Goal: Transaction & Acquisition: Download file/media

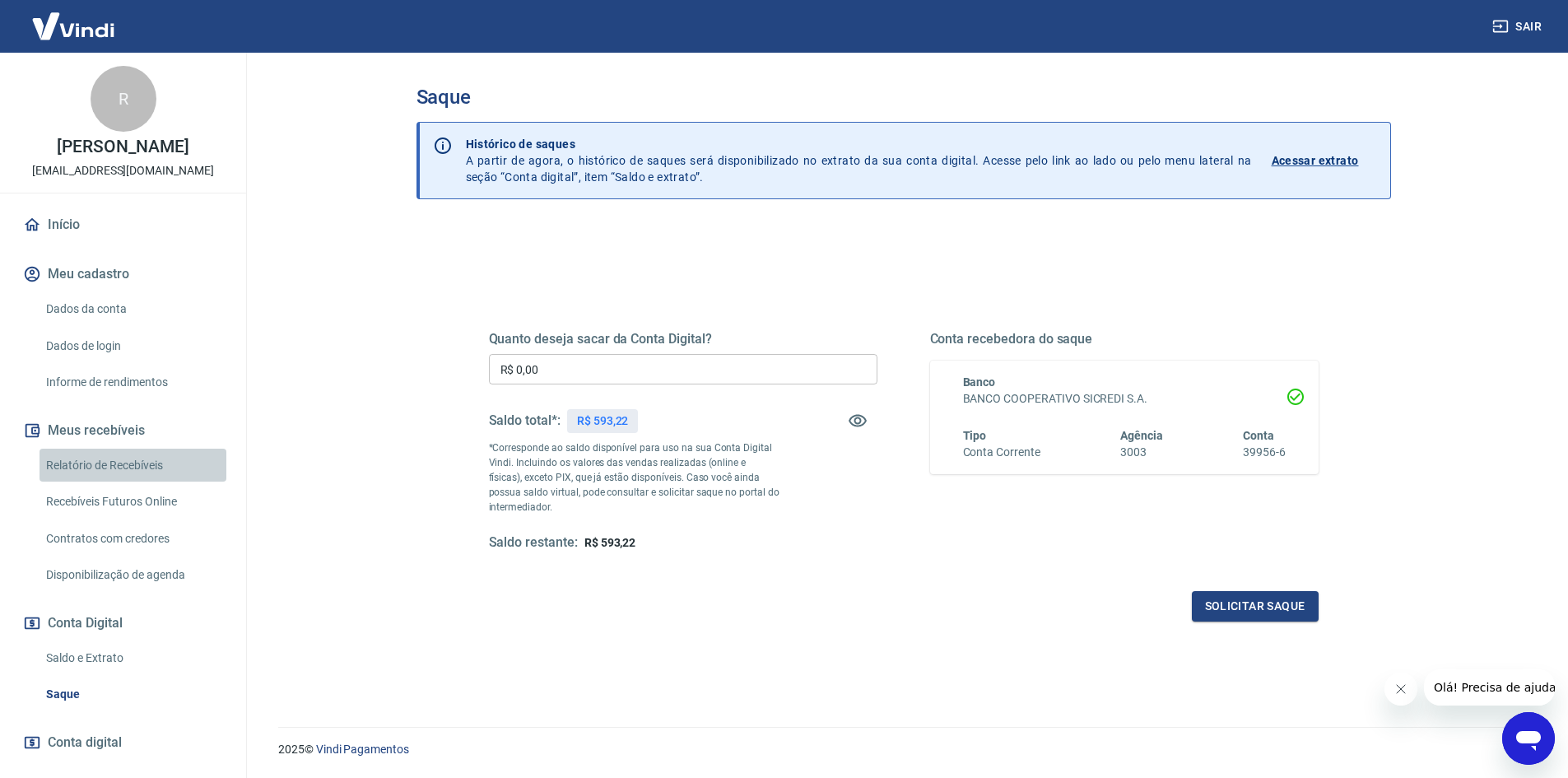
click at [142, 477] on link "Relatório de Recebíveis" at bounding box center [133, 465] width 187 height 34
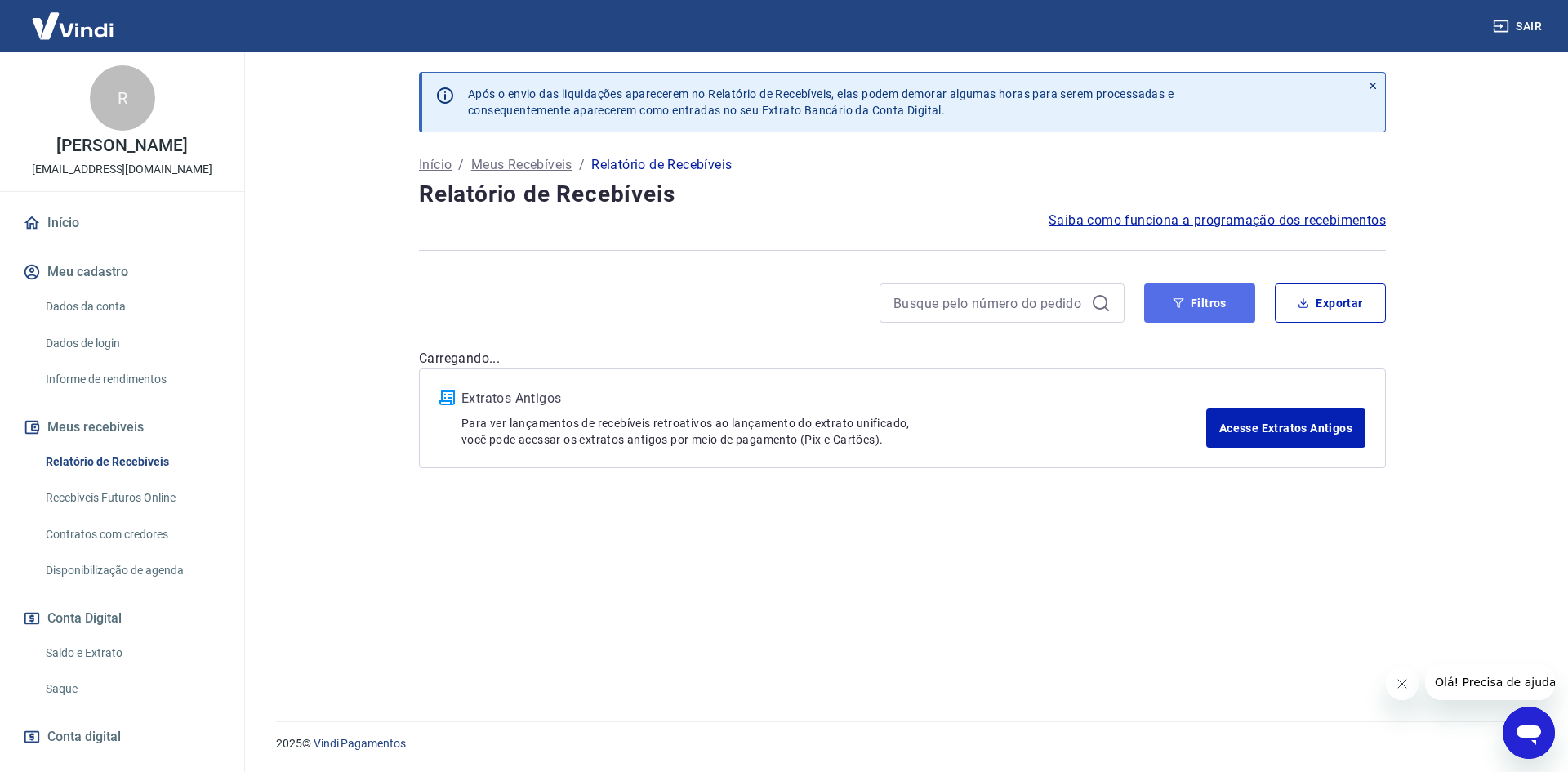
click at [1172, 307] on button "Filtros" at bounding box center [1200, 303] width 111 height 39
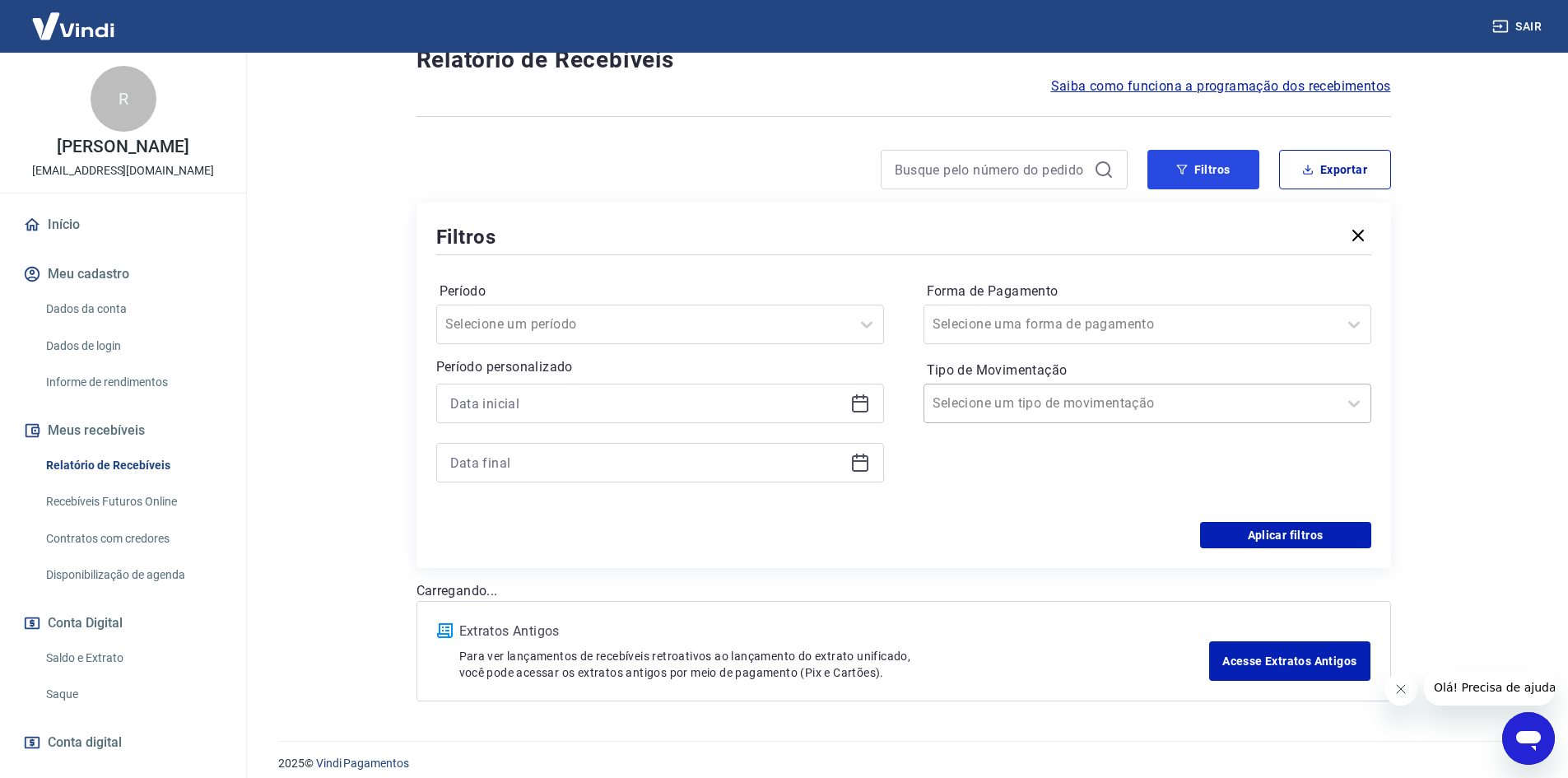
scroll to position [149, 0]
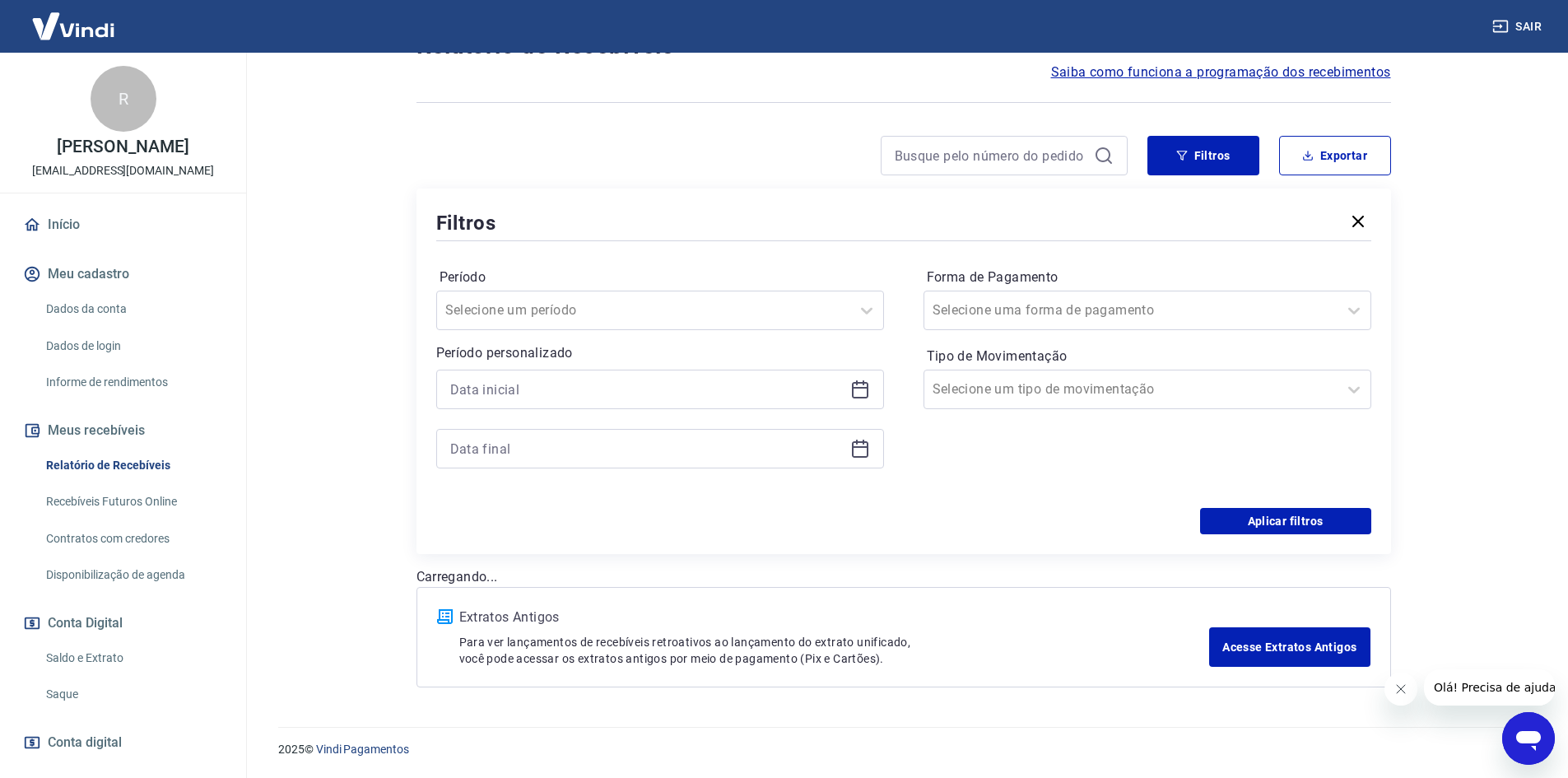
click at [865, 384] on icon at bounding box center [860, 390] width 17 height 17
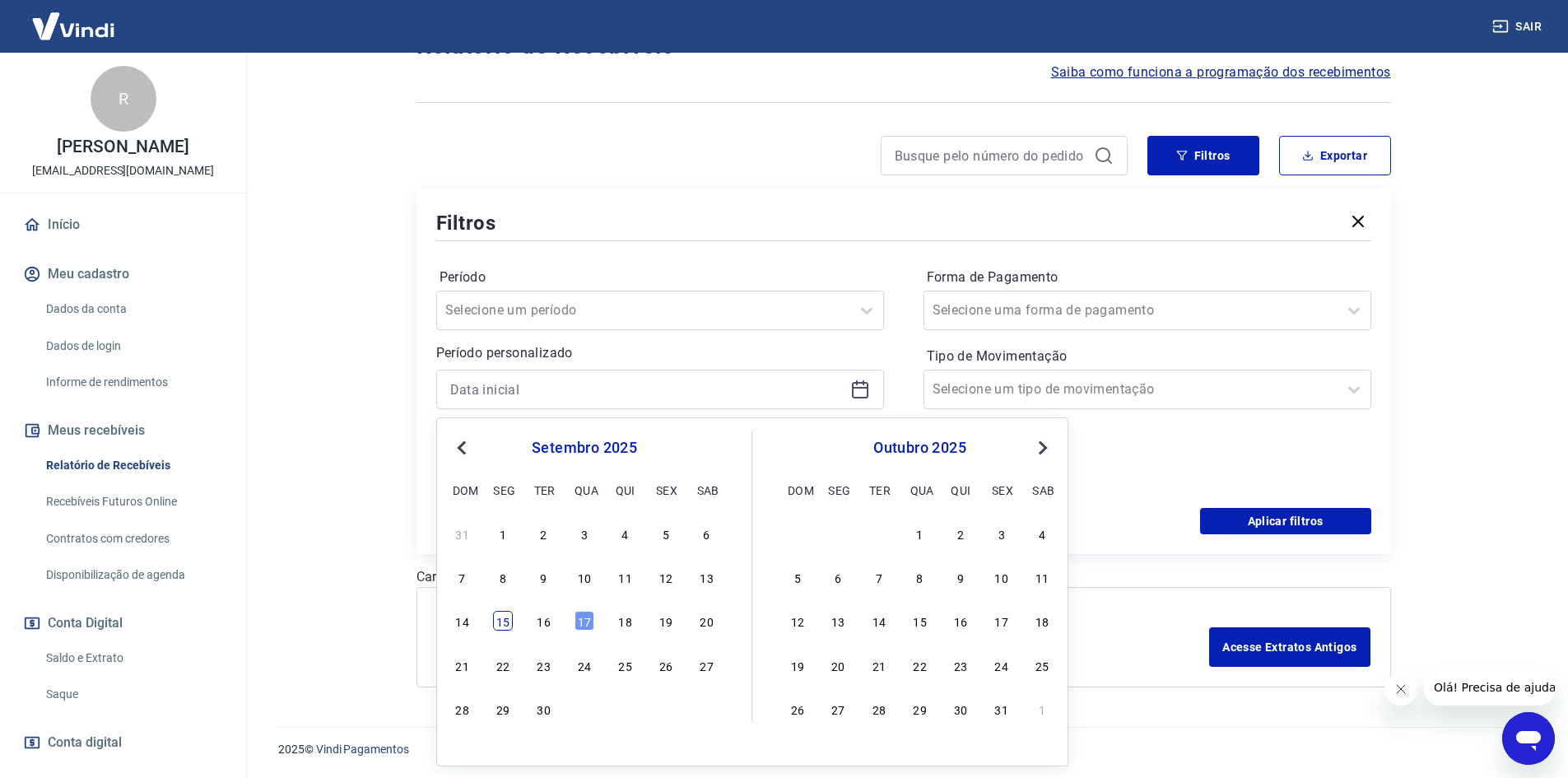
click at [513, 627] on div "14 15 16 17 18 19 20" at bounding box center [584, 621] width 268 height 24
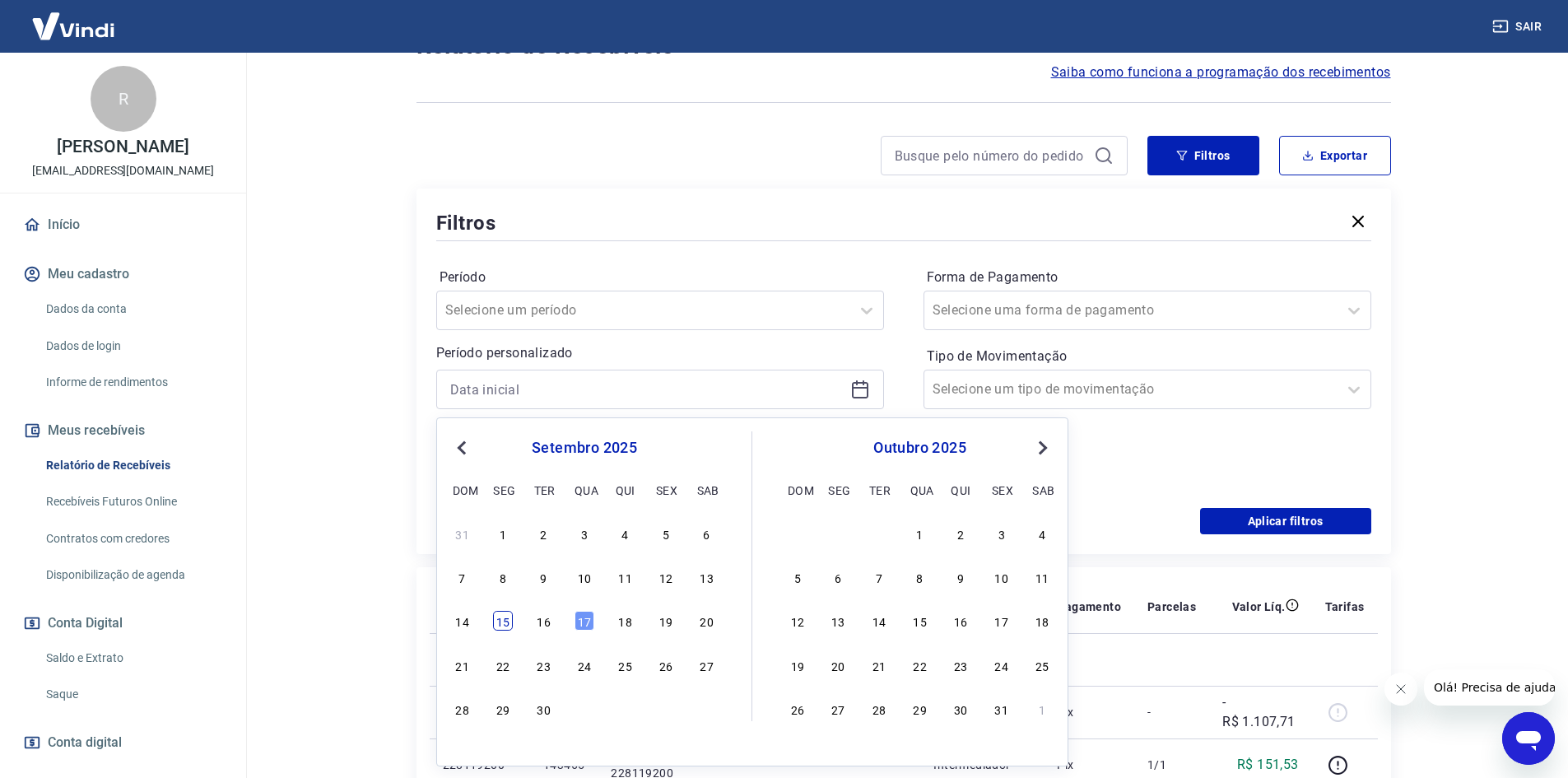
click at [497, 614] on div "15" at bounding box center [502, 620] width 20 height 20
type input "[DATE]"
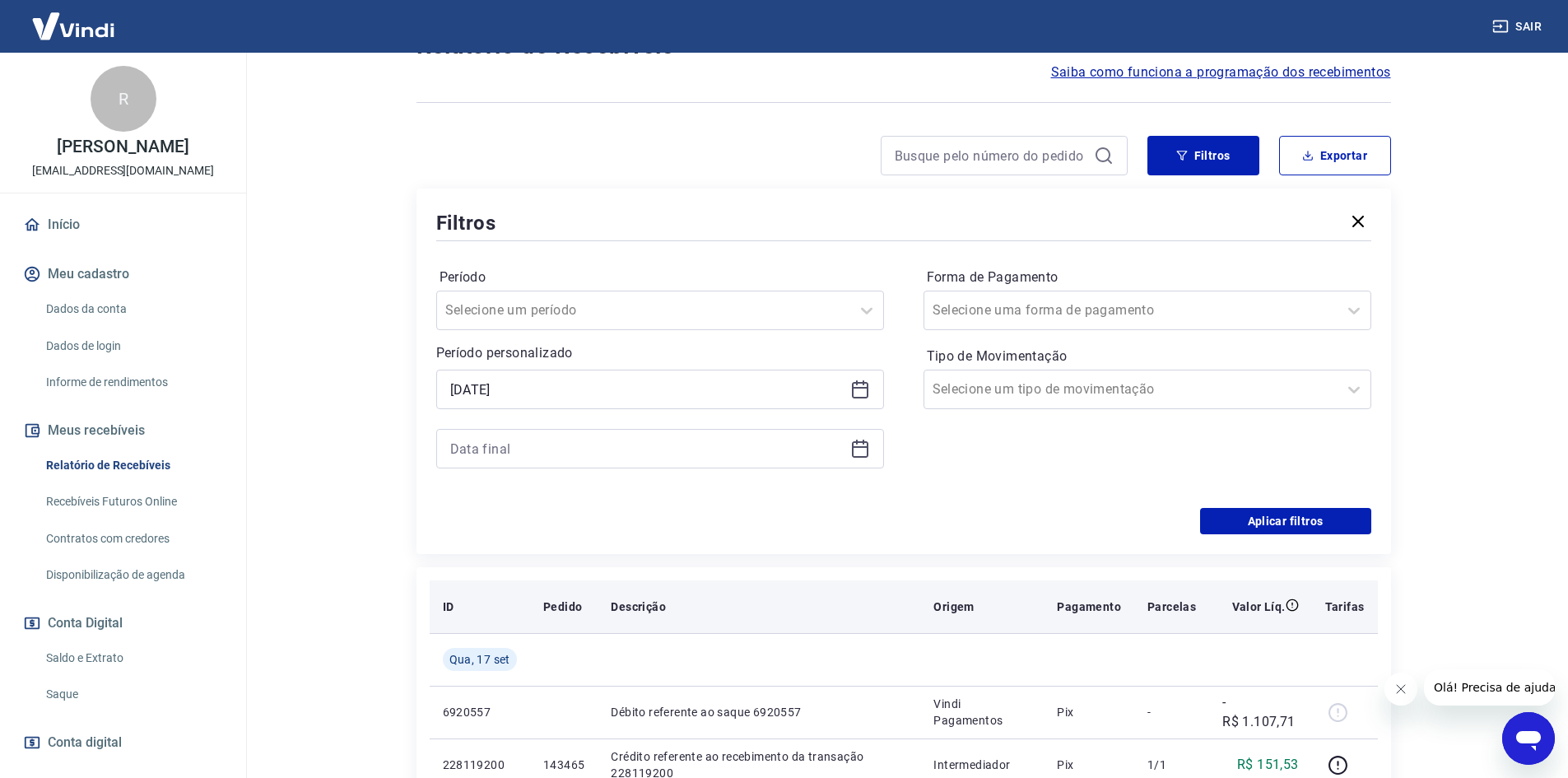
click at [586, 626] on th "Pedido" at bounding box center [564, 606] width 67 height 52
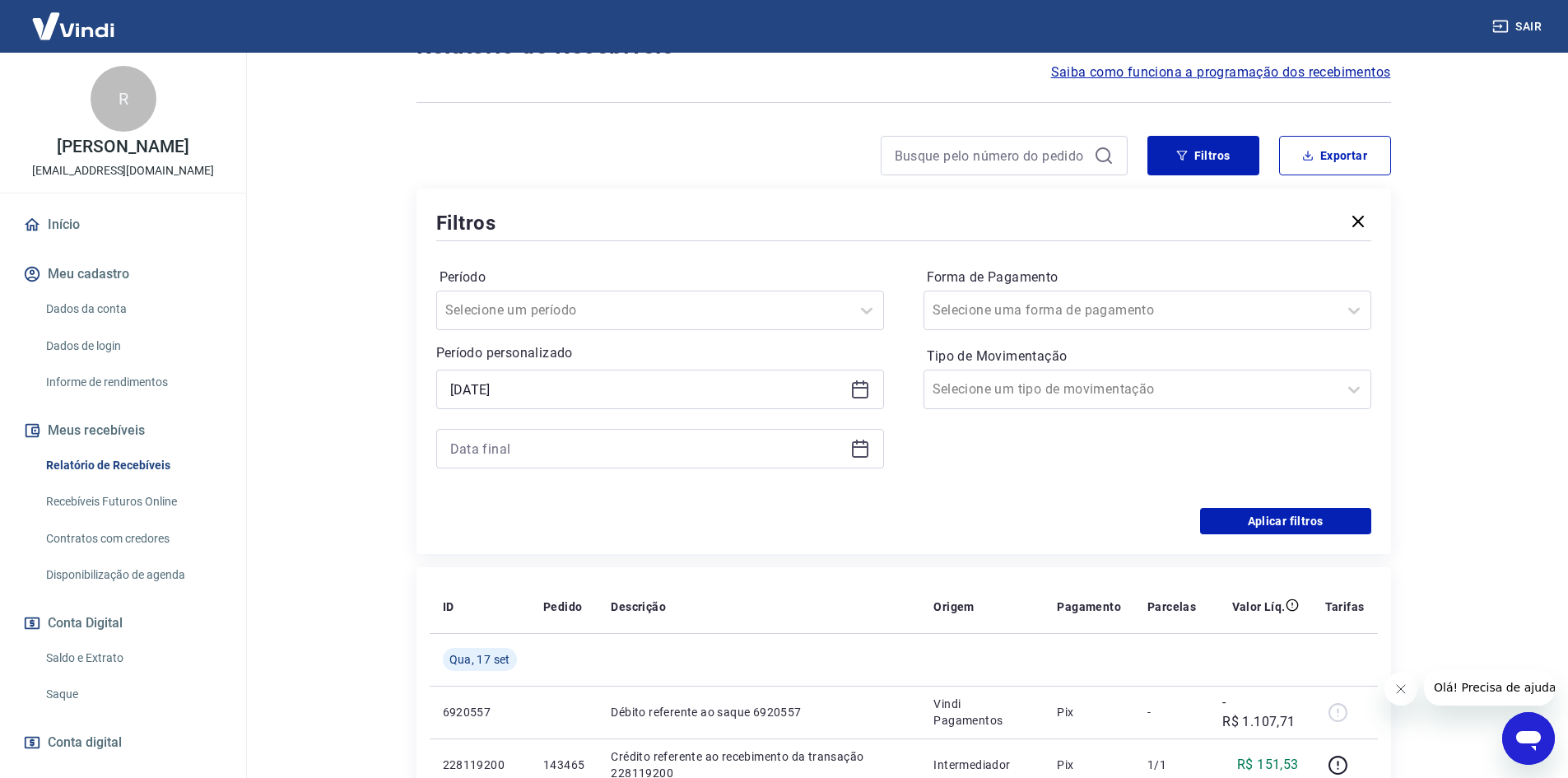
click at [869, 445] on icon at bounding box center [860, 448] width 20 height 20
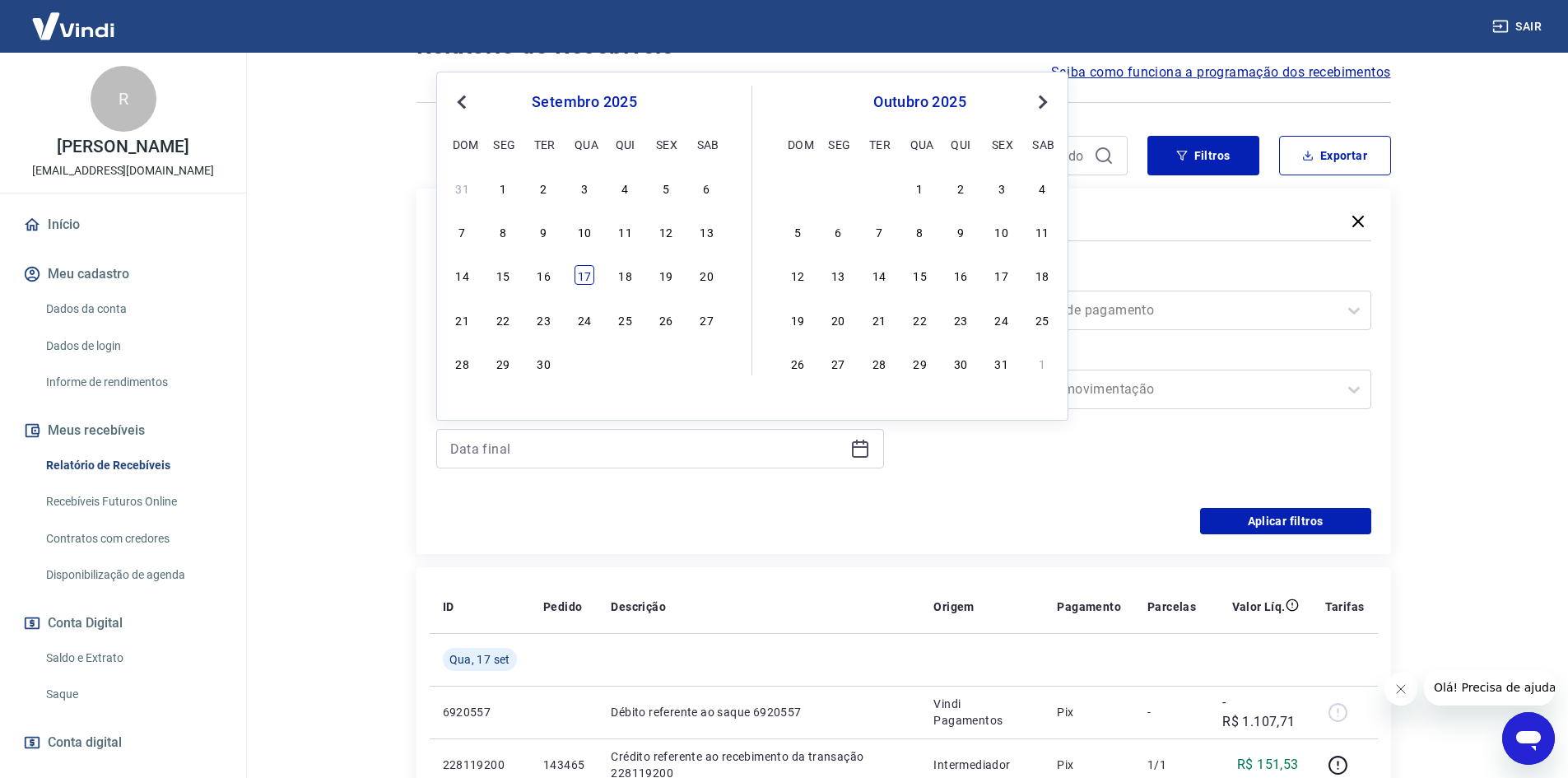
click at [591, 277] on div "17" at bounding box center [584, 275] width 20 height 20
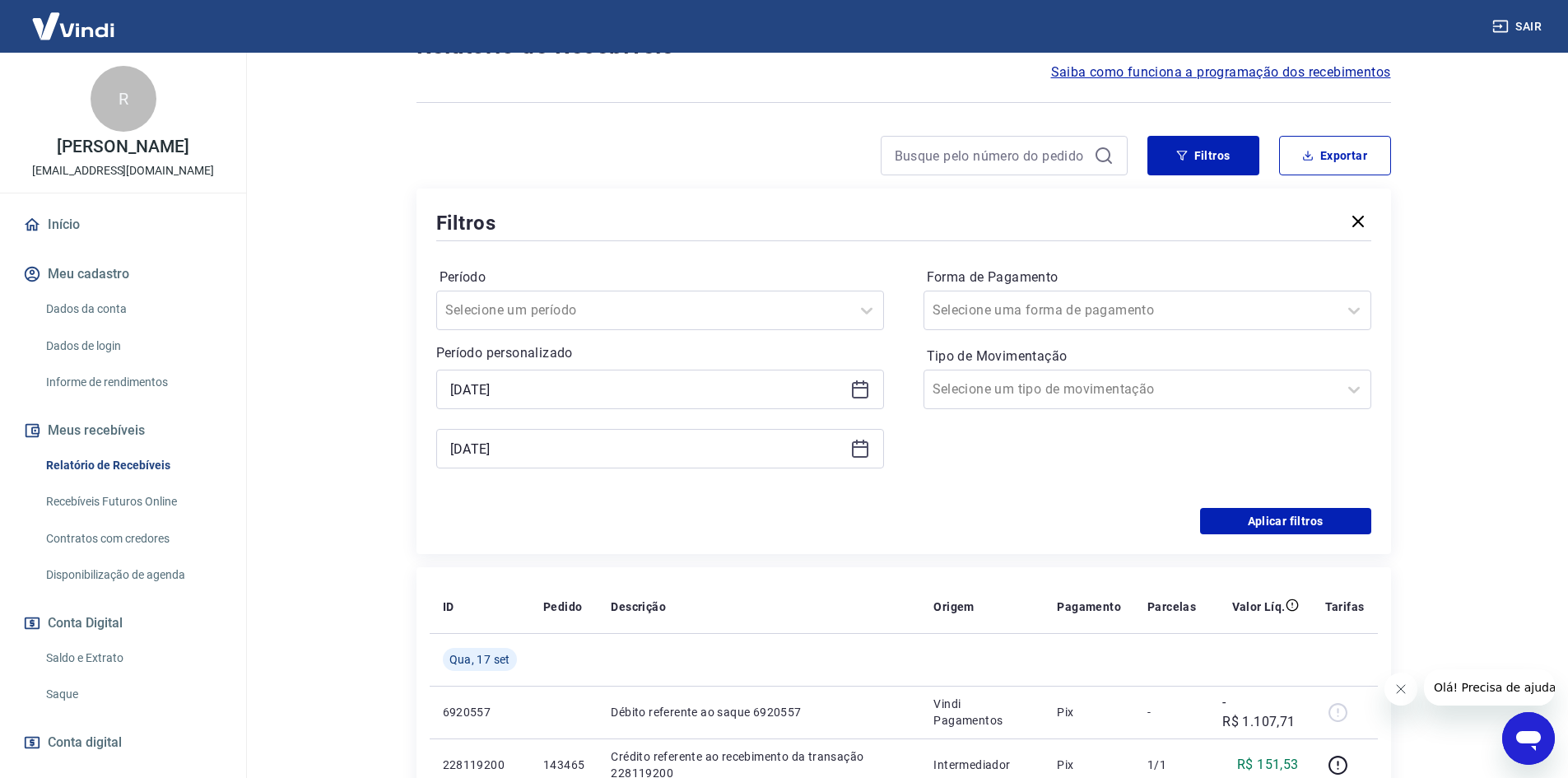
type input "[DATE]"
click at [1227, 515] on button "Aplicar filtros" at bounding box center [1285, 521] width 171 height 26
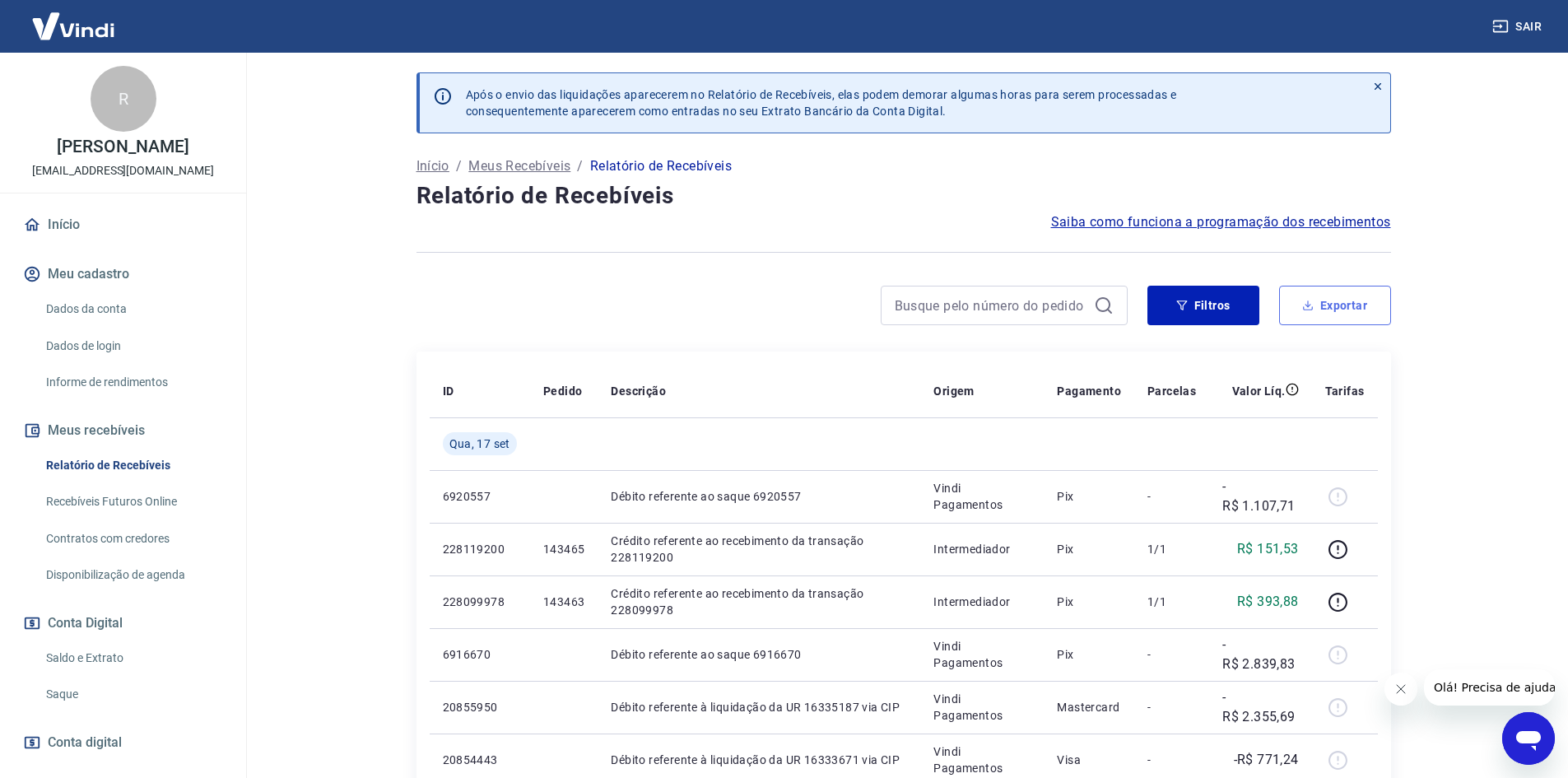
click at [1352, 309] on button "Exportar" at bounding box center [1335, 305] width 112 height 39
type input "[DATE]"
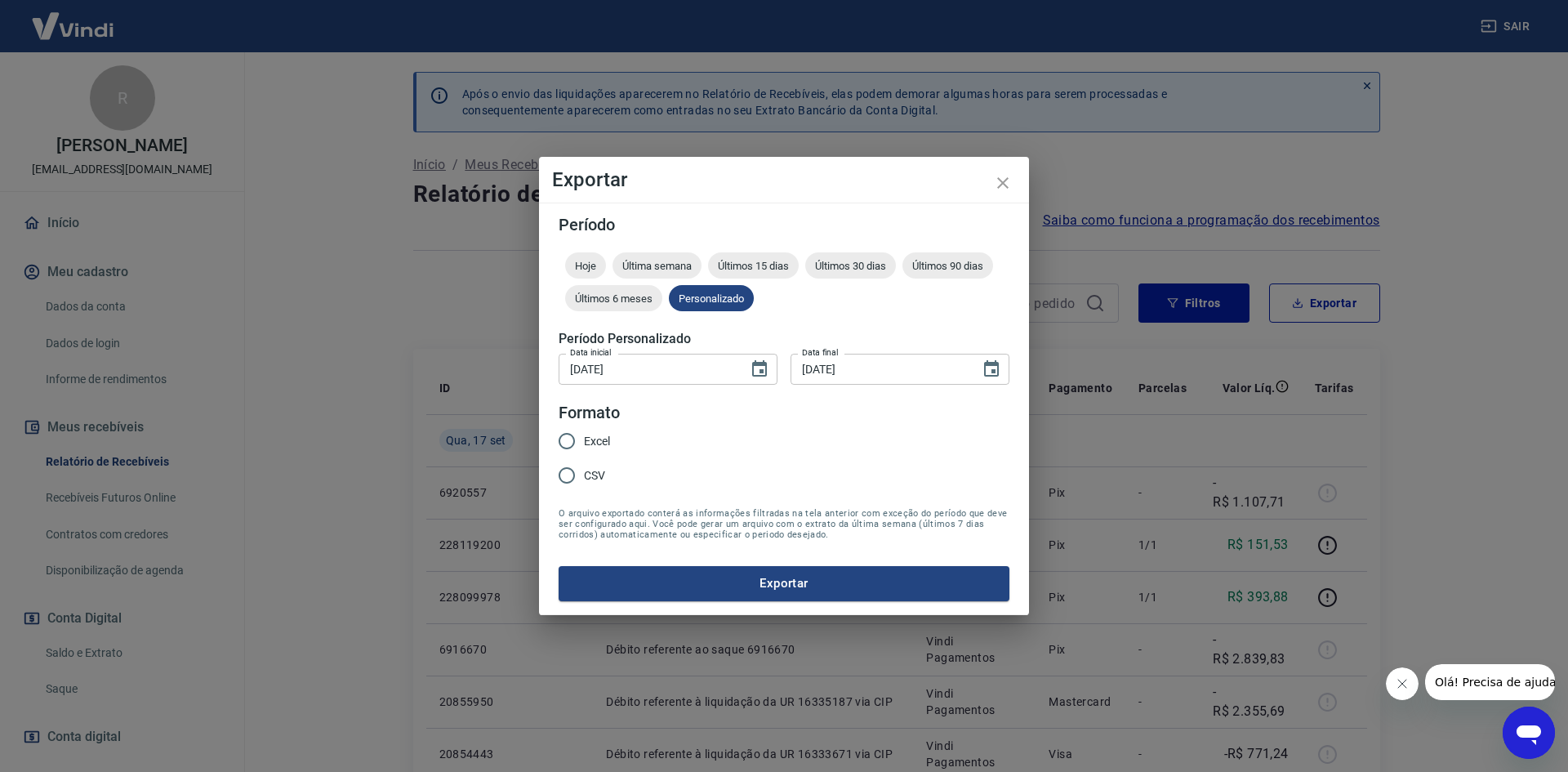
click at [568, 451] on input "Excel" at bounding box center [566, 440] width 34 height 34
radio input "true"
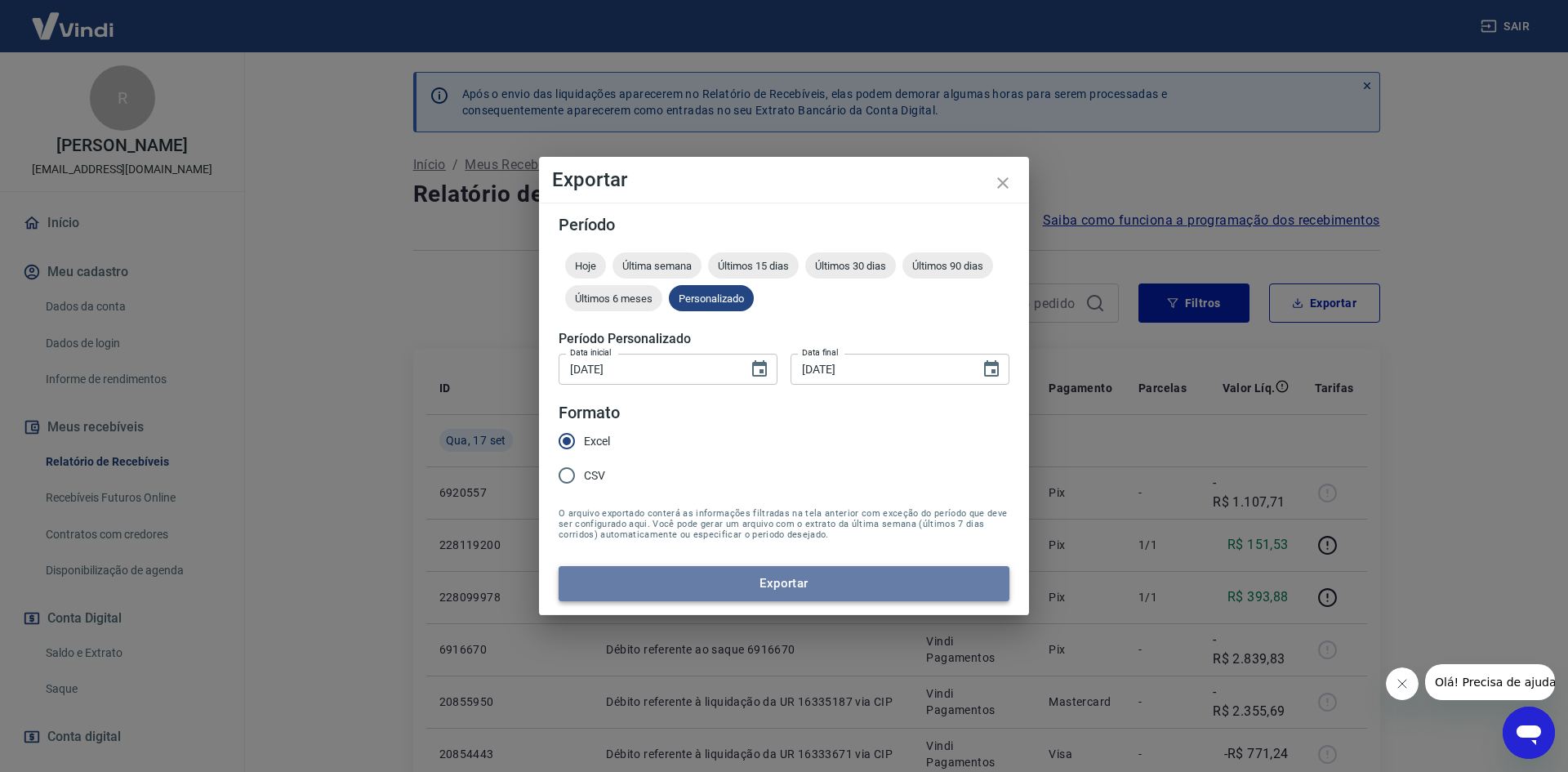
click at [574, 570] on button "Exportar" at bounding box center [784, 583] width 451 height 34
